Goal: Transaction & Acquisition: Book appointment/travel/reservation

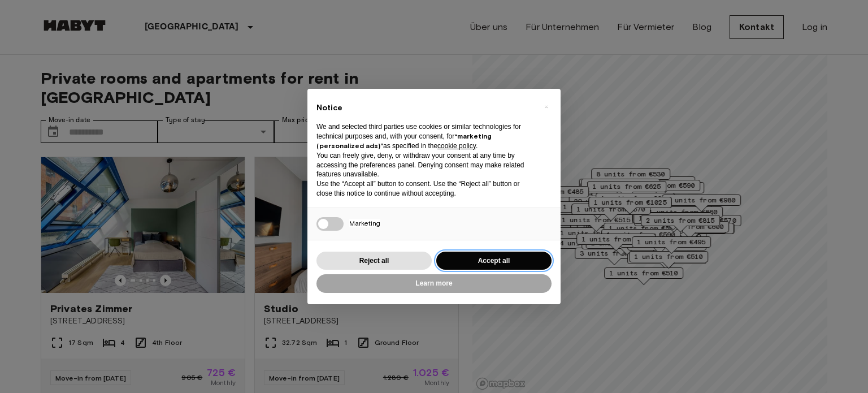
click at [515, 256] on button "Accept all" at bounding box center [493, 260] width 115 height 19
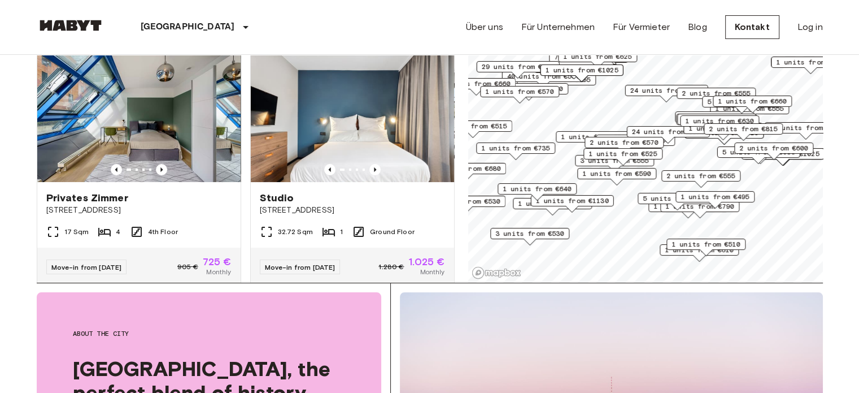
scroll to position [113, 0]
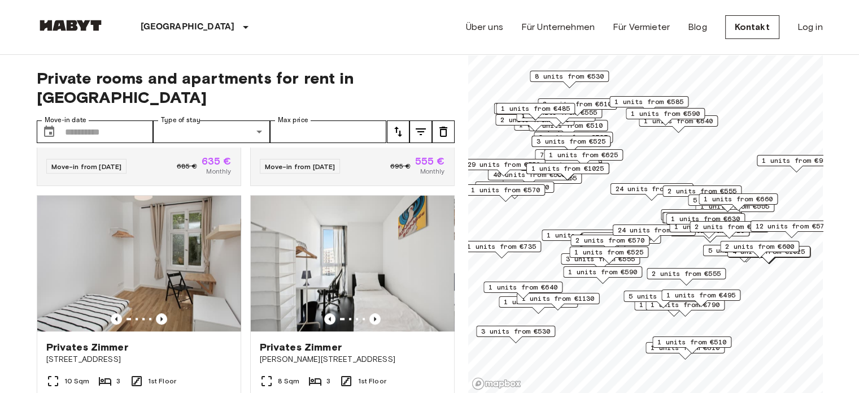
click at [690, 271] on span "2 units from €555" at bounding box center [686, 273] width 69 height 10
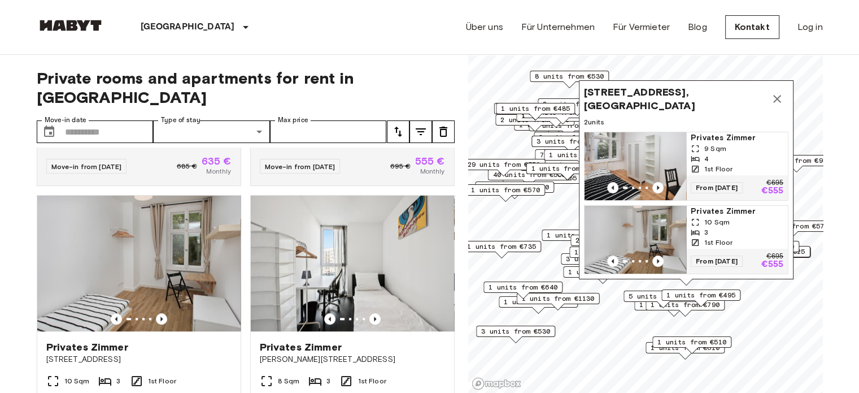
click at [660, 148] on img "Map marker" at bounding box center [636, 166] width 102 height 68
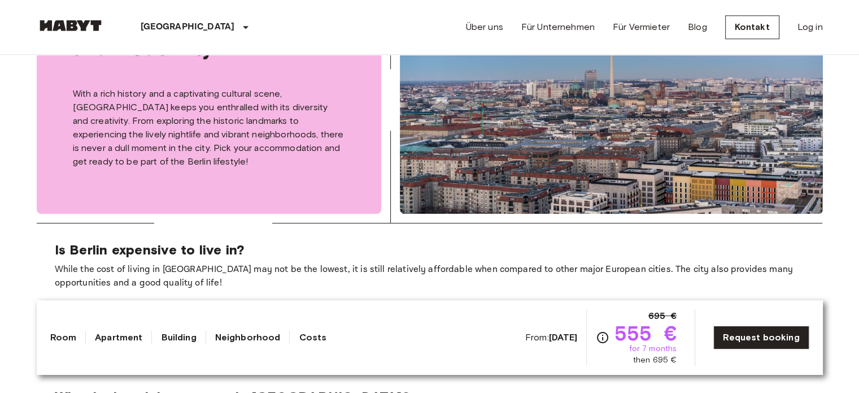
scroll to position [1299, 0]
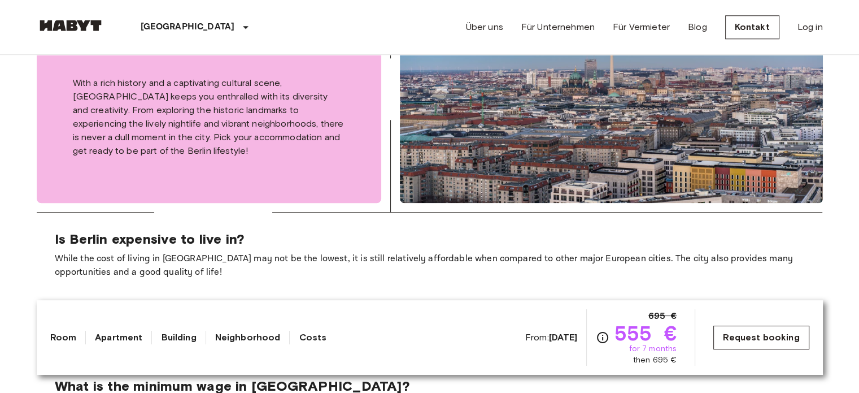
click at [783, 336] on link "Request booking" at bounding box center [760, 337] width 95 height 24
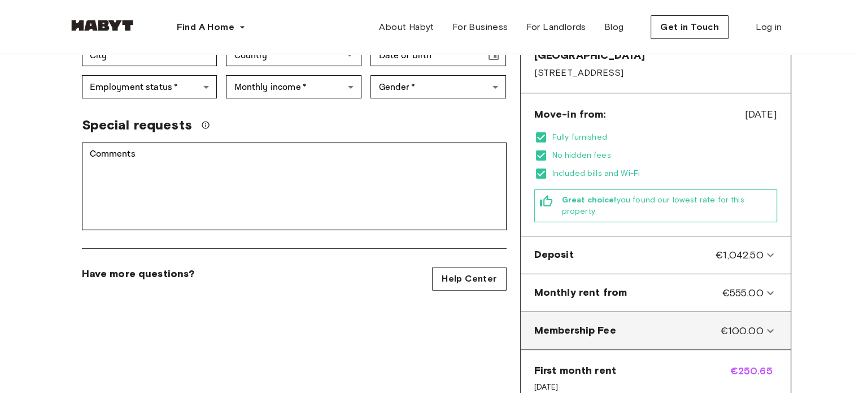
scroll to position [282, 0]
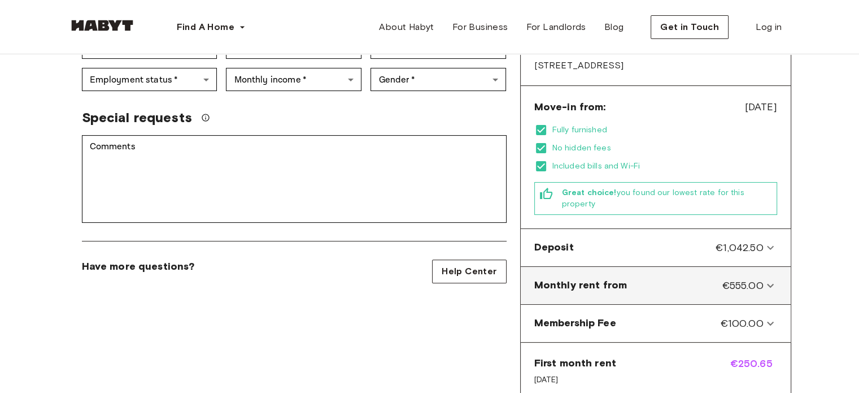
click at [771, 278] on icon at bounding box center [771, 285] width 14 height 14
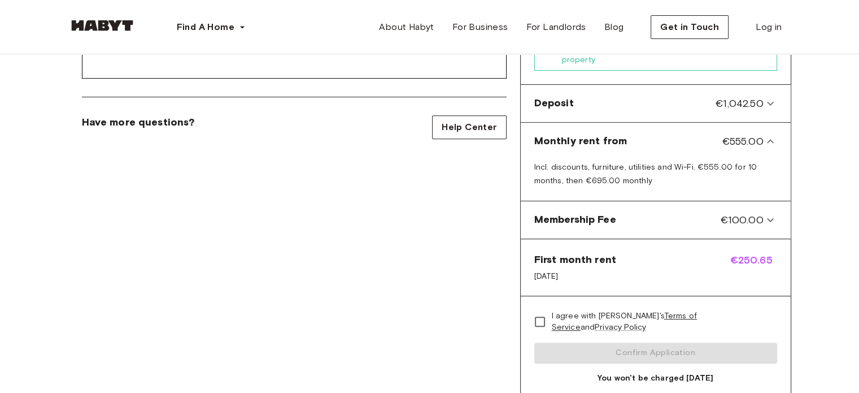
scroll to position [169, 0]
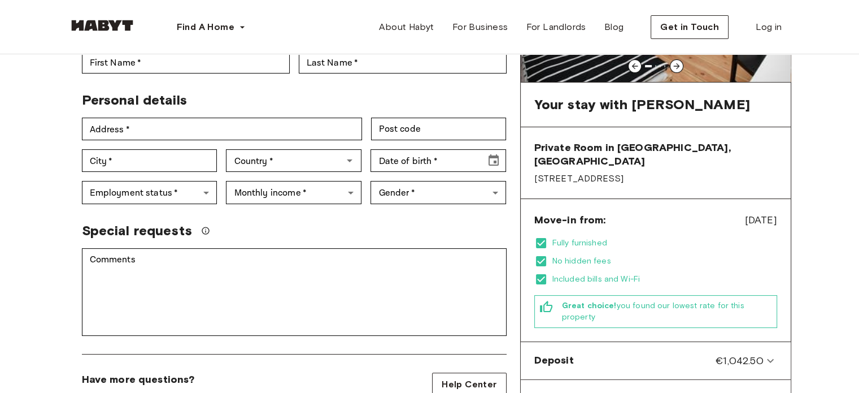
click at [351, 45] on div "Find A Home [GEOGRAPHIC_DATA] [GEOGRAPHIC_DATA] [GEOGRAPHIC_DATA] [GEOGRAPHIC_D…" at bounding box center [429, 27] width 723 height 54
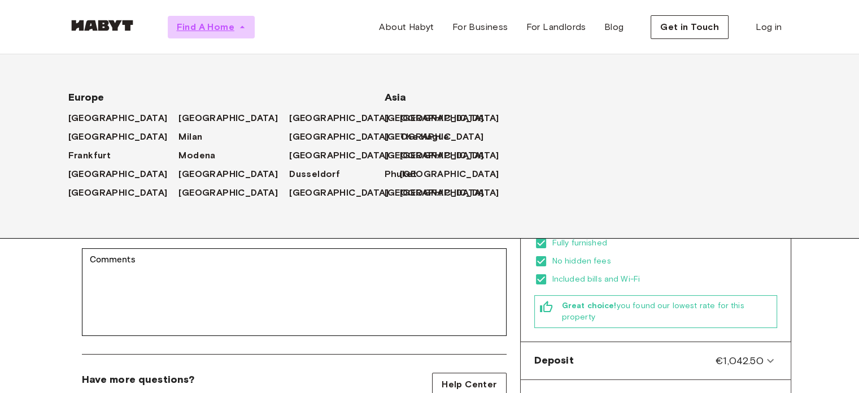
click at [234, 28] on button "Find A Home" at bounding box center [211, 27] width 87 height 23
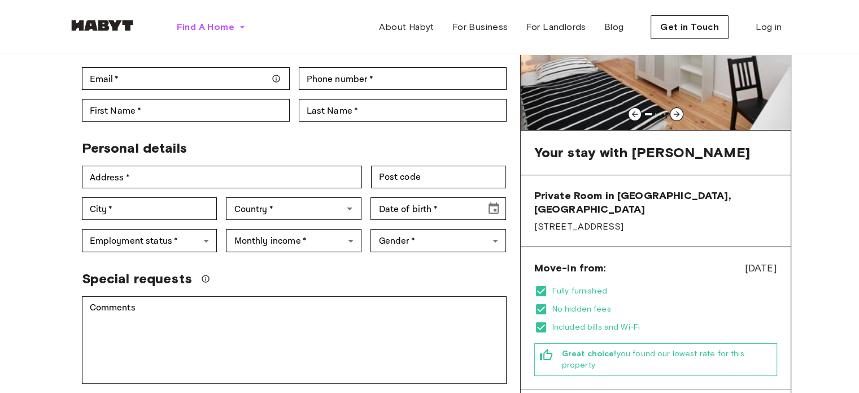
scroll to position [0, 0]
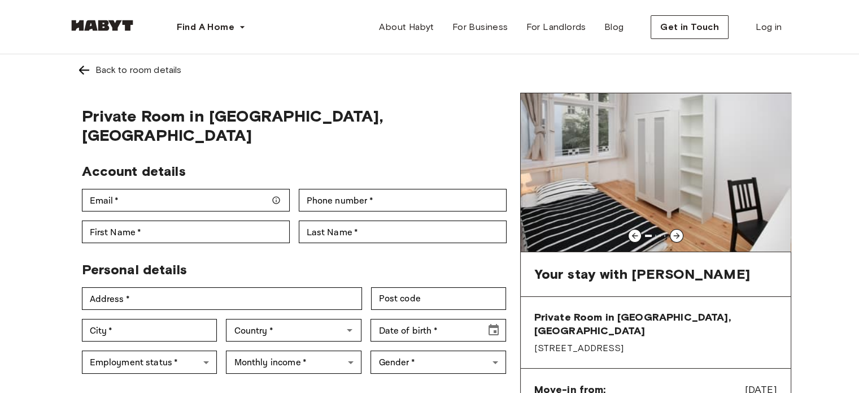
click at [84, 73] on img at bounding box center [84, 70] width 14 height 14
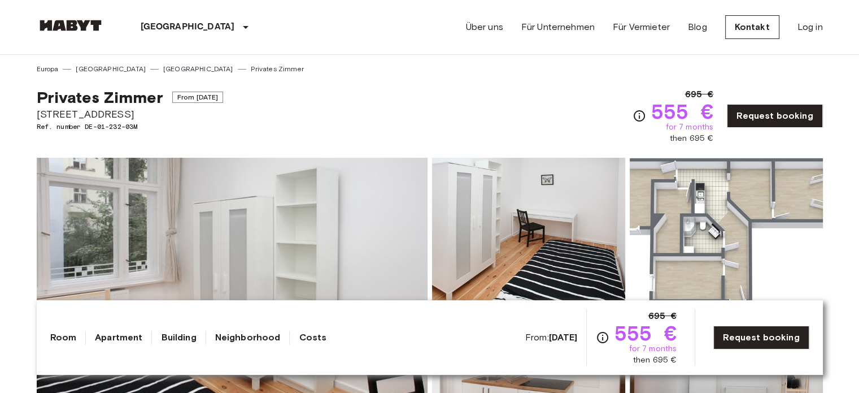
click at [251, 72] on link "Privates Zimmer" at bounding box center [277, 69] width 53 height 10
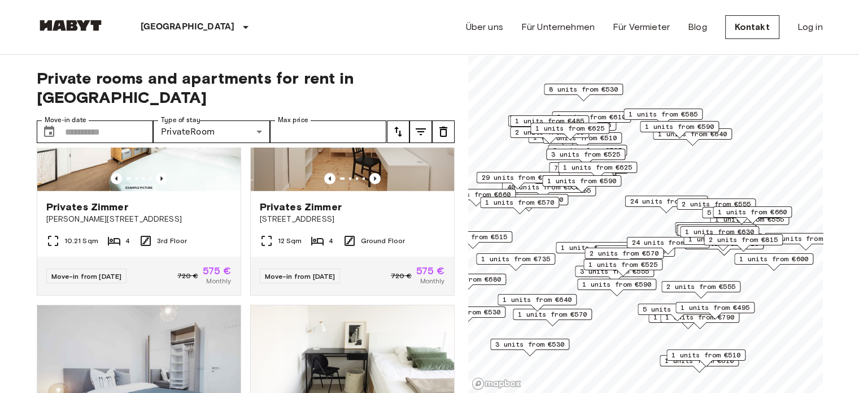
scroll to position [2839, 0]
